Goal: Task Accomplishment & Management: Use online tool/utility

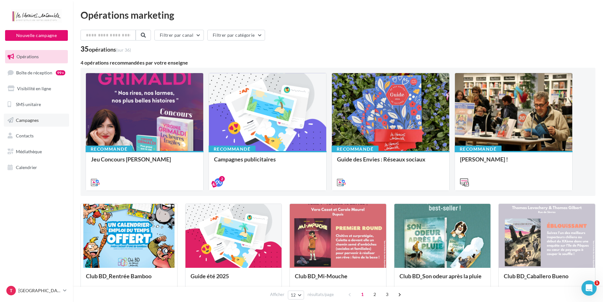
click at [33, 121] on span "Campagnes" at bounding box center [27, 119] width 23 height 5
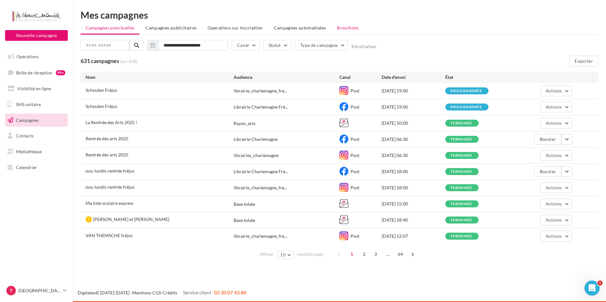
click at [338, 29] on span "Brouillons" at bounding box center [348, 27] width 22 height 5
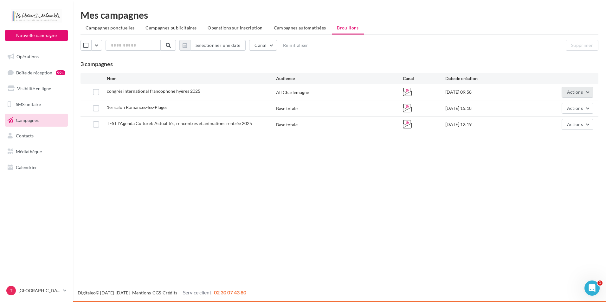
click at [585, 92] on button "Actions" at bounding box center [578, 92] width 32 height 11
click at [557, 107] on button "Editer" at bounding box center [561, 107] width 63 height 16
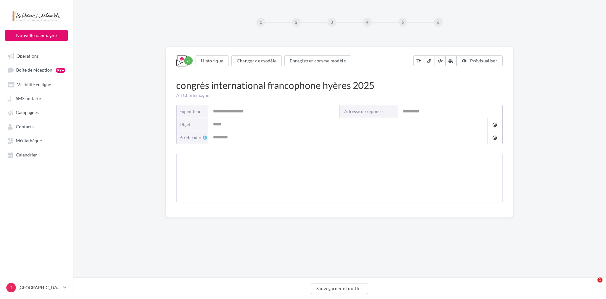
type input "**********"
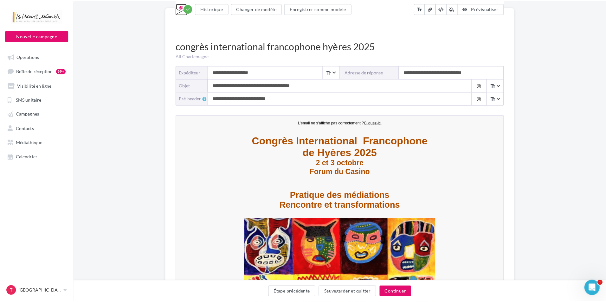
scroll to position [127, 0]
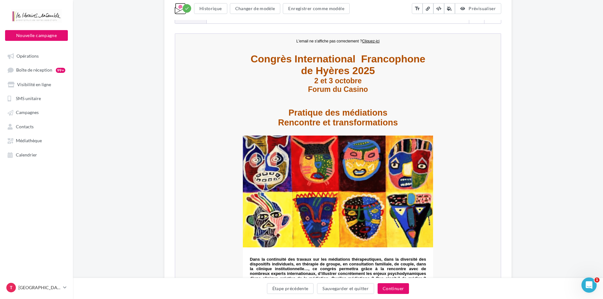
click at [548, 86] on div "**********" at bounding box center [338, 240] width 530 height 628
click at [471, 9] on span "Prévisualiser" at bounding box center [482, 8] width 27 height 5
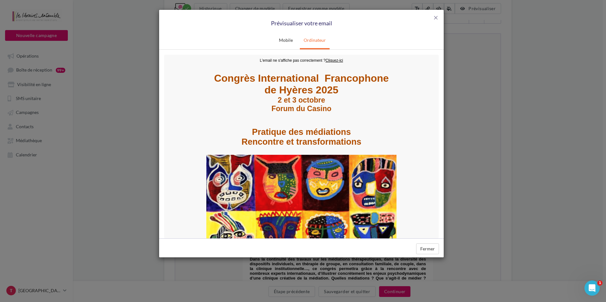
scroll to position [0, 0]
click at [282, 97] on strong "2 et 3 octobre" at bounding box center [302, 100] width 48 height 8
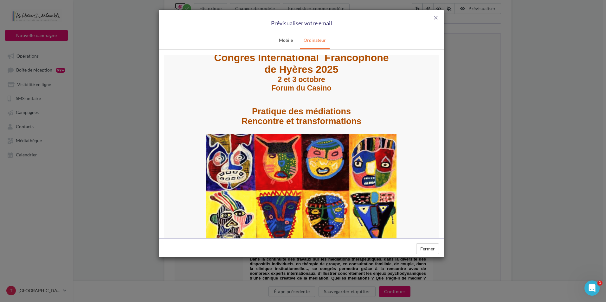
scroll to position [32, 0]
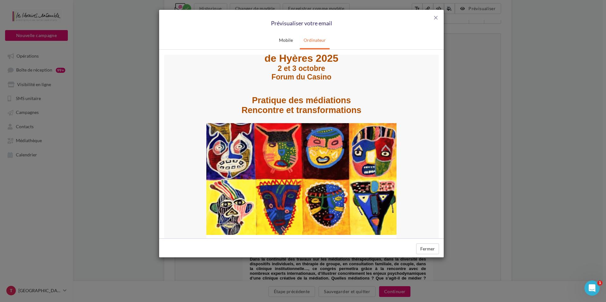
click at [296, 105] on strong "Pratique des médiations" at bounding box center [301, 100] width 99 height 10
click at [297, 115] on strong "Rencontre et transformations" at bounding box center [302, 110] width 120 height 10
click at [292, 154] on img at bounding box center [301, 179] width 190 height 112
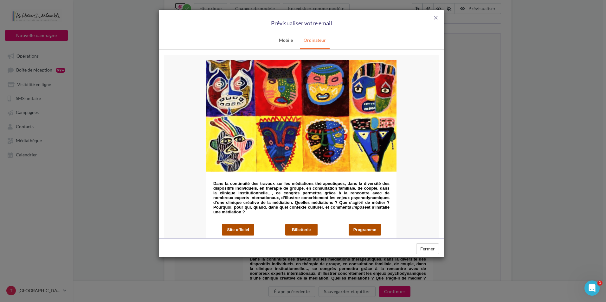
click at [292, 140] on img at bounding box center [301, 116] width 190 height 112
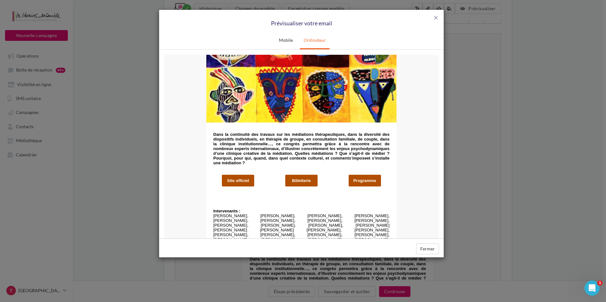
scroll to position [190, 0]
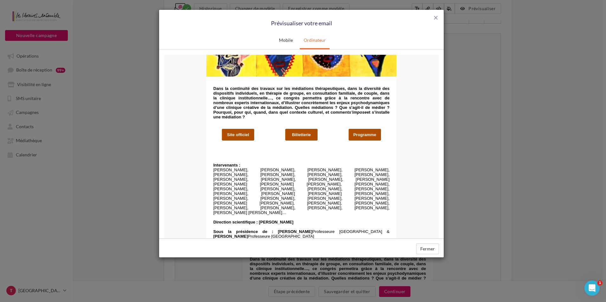
click at [241, 135] on link "Site officiel" at bounding box center [238, 134] width 32 height 5
click at [305, 137] on link "Billetterie" at bounding box center [302, 134] width 32 height 5
click at [370, 137] on link "Programme" at bounding box center [365, 134] width 32 height 5
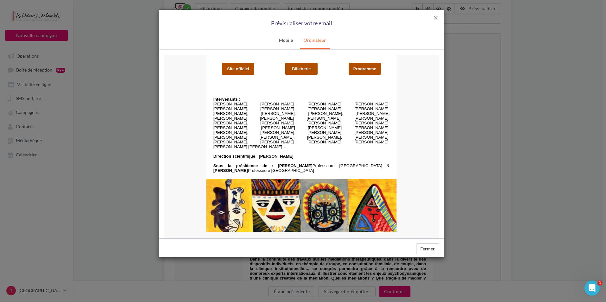
scroll to position [270, 0]
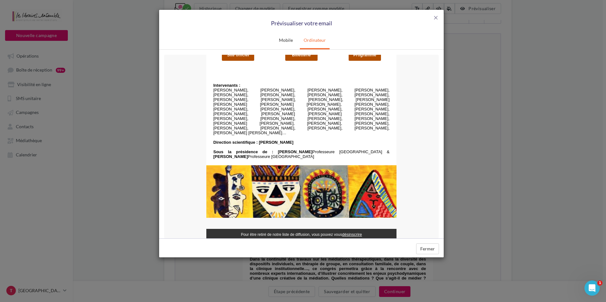
click at [254, 109] on p "Anne BRUN, Bernard CHOUVIER, Boris CYRULNIK, Philippe GUTTON, Bernard GOLSE, Se…" at bounding box center [301, 112] width 176 height 48
click at [277, 140] on strong "Direction scientifique : Pierre BENGHOZI" at bounding box center [253, 142] width 80 height 5
click at [286, 173] on img at bounding box center [301, 191] width 190 height 53
click at [303, 163] on td "Intervenants : Anne BRUN, Bernard CHOUVIER, Boris CYRULNIK, Philippe GUTTON, Be…" at bounding box center [301, 119] width 190 height 92
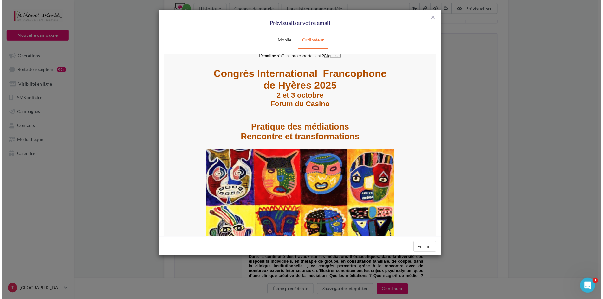
scroll to position [0, 0]
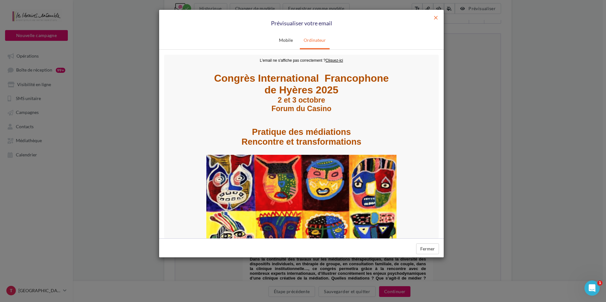
click at [434, 20] on span "close" at bounding box center [436, 18] width 6 height 6
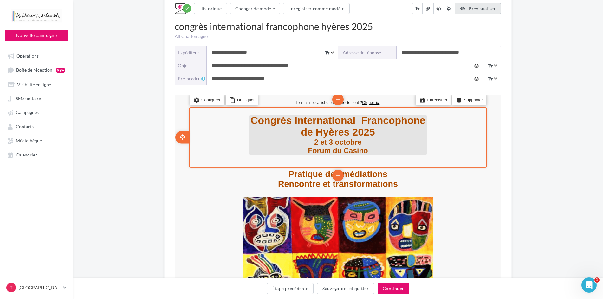
scroll to position [63, 0]
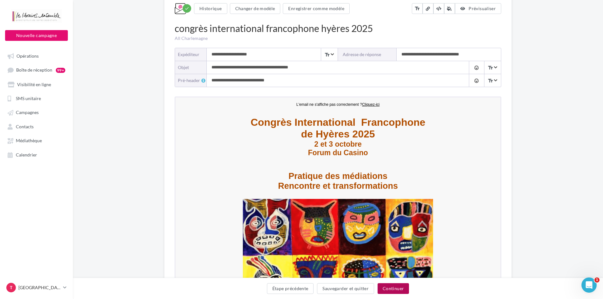
click at [397, 290] on button "Continuer" at bounding box center [393, 288] width 31 height 11
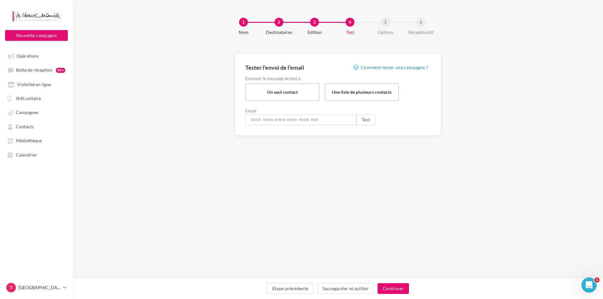
type input "**********"
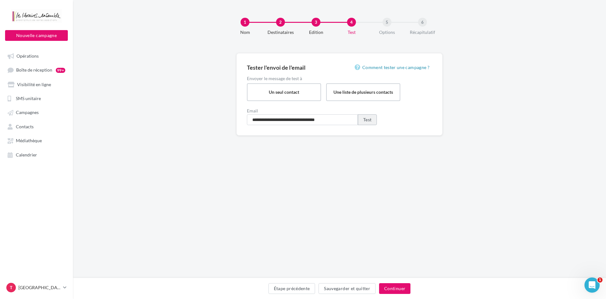
click at [358, 117] on button "Test" at bounding box center [367, 119] width 19 height 11
click at [335, 287] on button "Sauvegarder et quitter" at bounding box center [347, 288] width 57 height 11
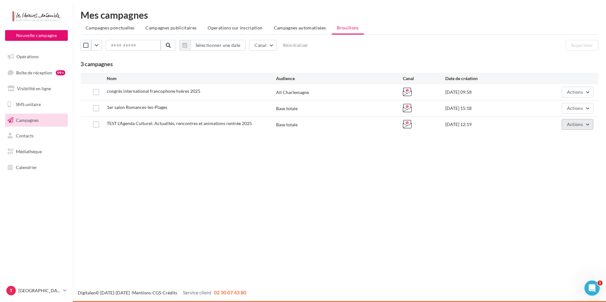
click at [581, 125] on span "Actions" at bounding box center [575, 124] width 16 height 5
click at [561, 141] on button "Editer" at bounding box center [561, 139] width 63 height 16
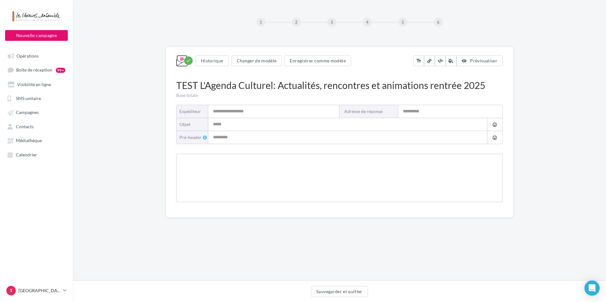
type input "**********"
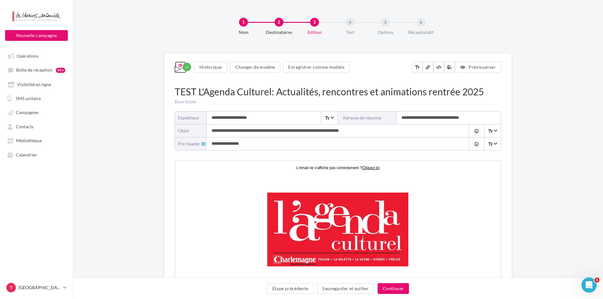
click at [586, 34] on div "1 Nom 2 Destinataires 3 Edition 4 Test 5 Options 6 Récapitulatif" at bounding box center [348, 29] width 530 height 38
